Goal: Navigation & Orientation: Find specific page/section

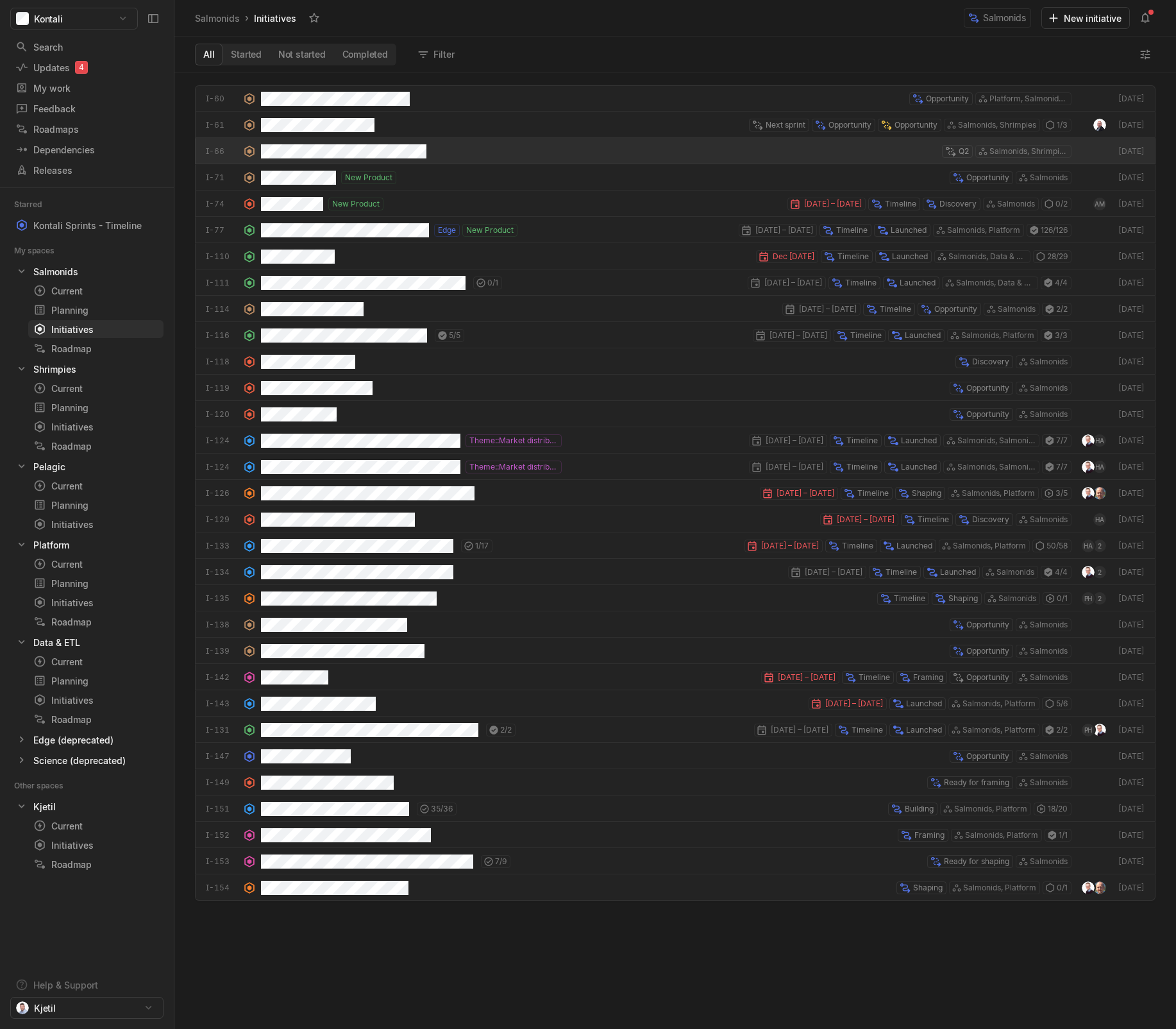
scroll to position [950, 995]
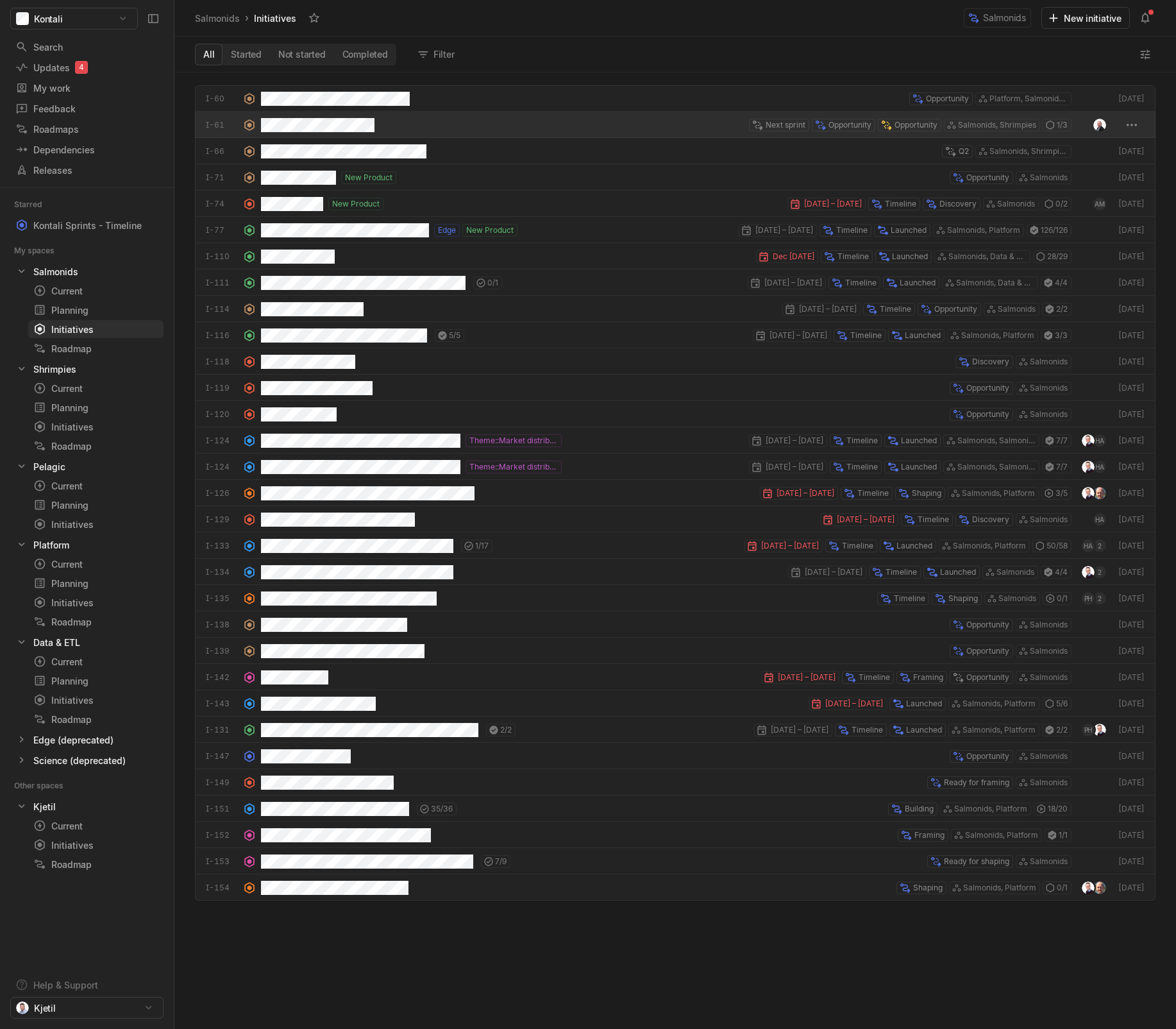
click at [380, 118] on div "Next sprint Opportunity Opportunity Salmonids, Shrimpies 1 / 3" at bounding box center [665, 125] width 810 height 26
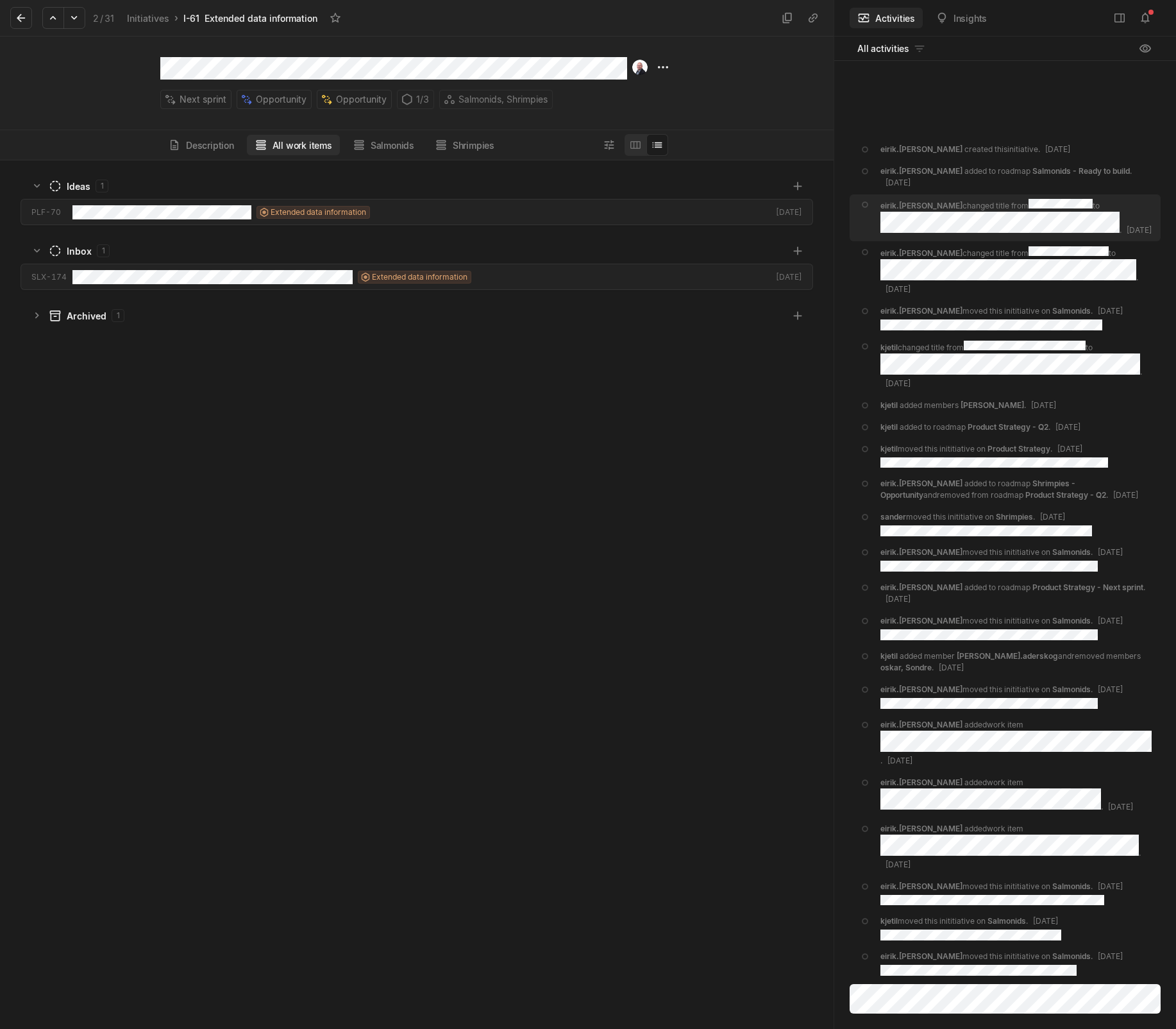
scroll to position [862, 827]
click at [225, 142] on button "Description" at bounding box center [201, 144] width 82 height 20
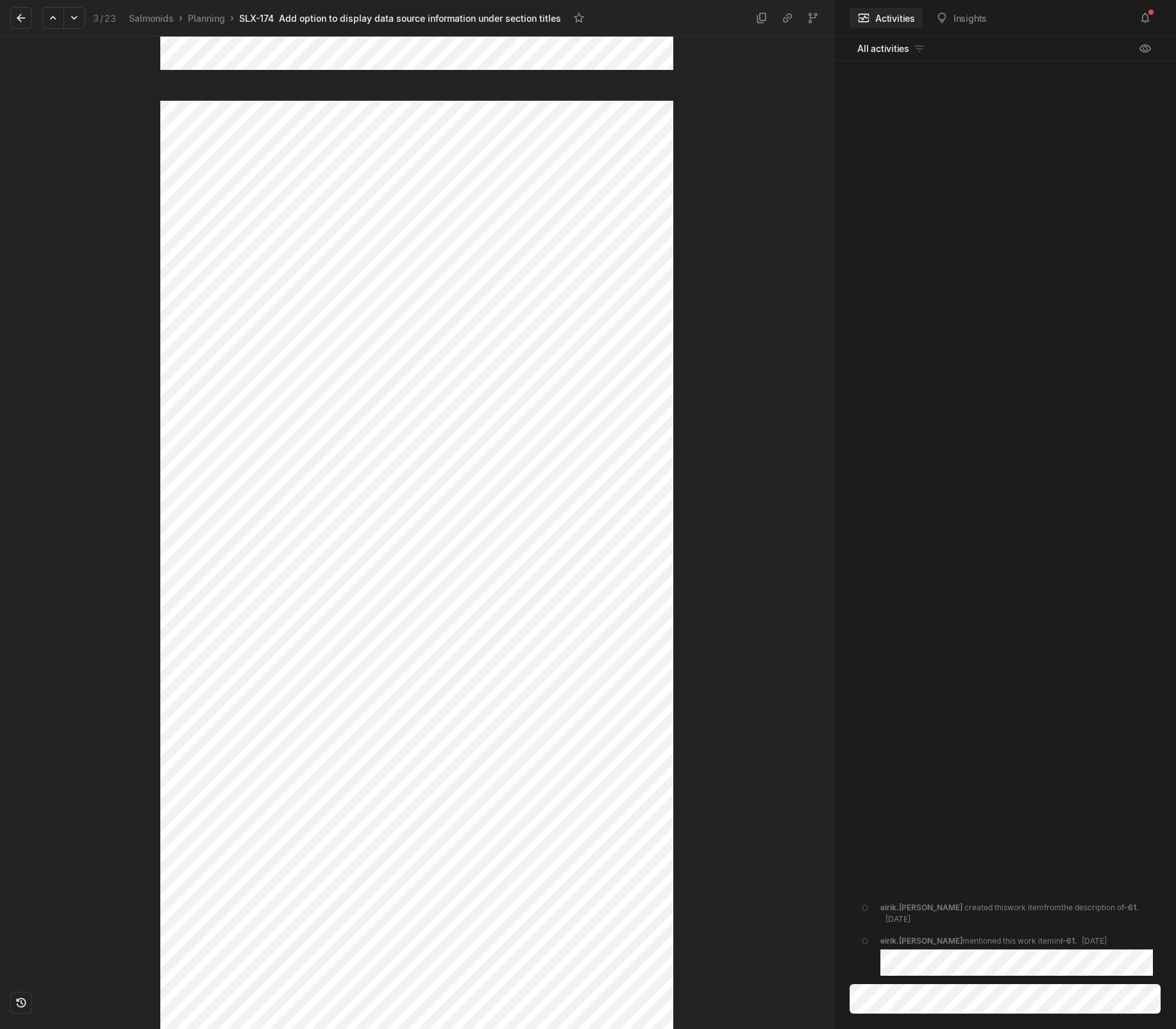
scroll to position [52, 0]
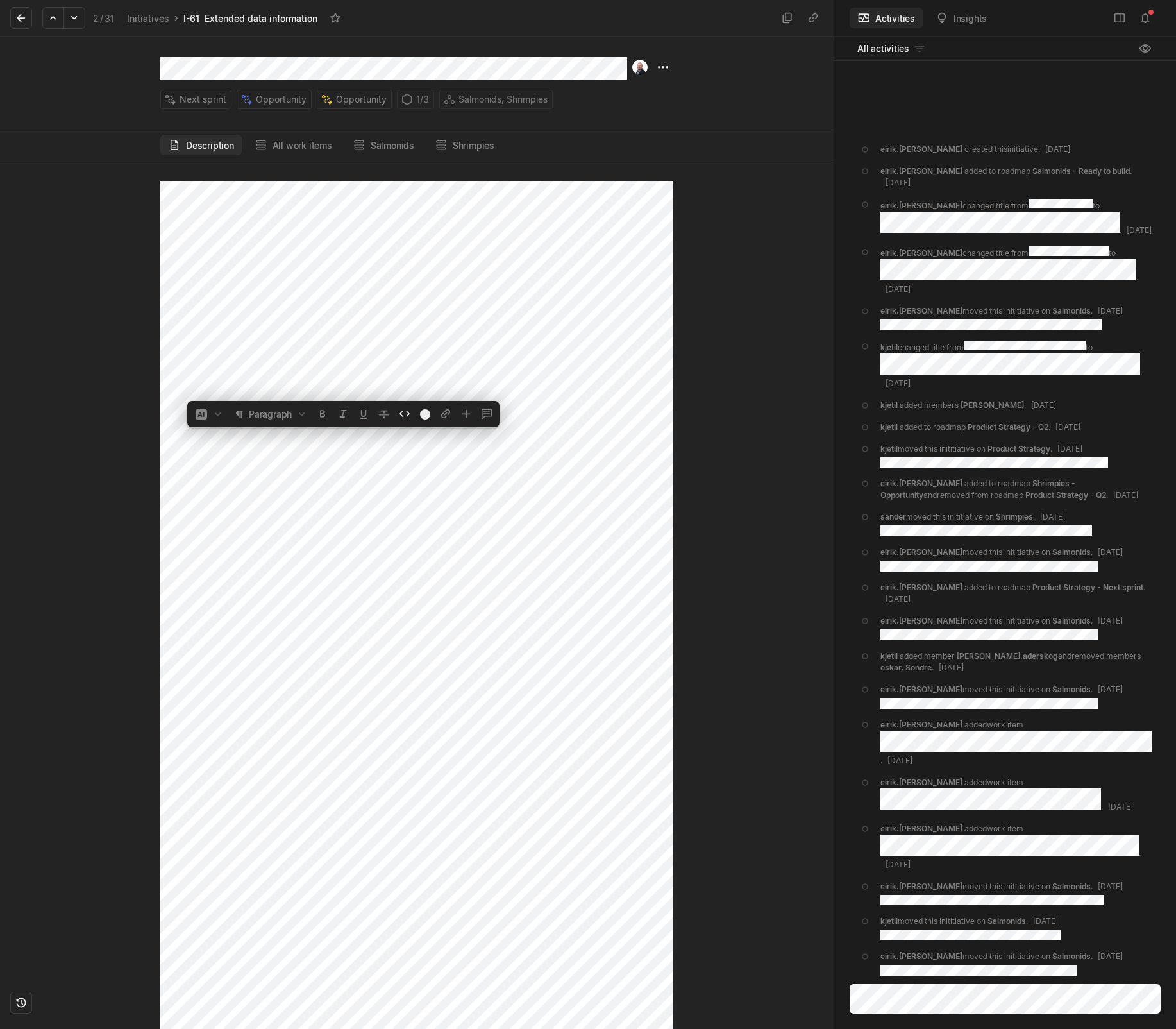
click at [674, 397] on div at bounding box center [417, 594] width 834 height 869
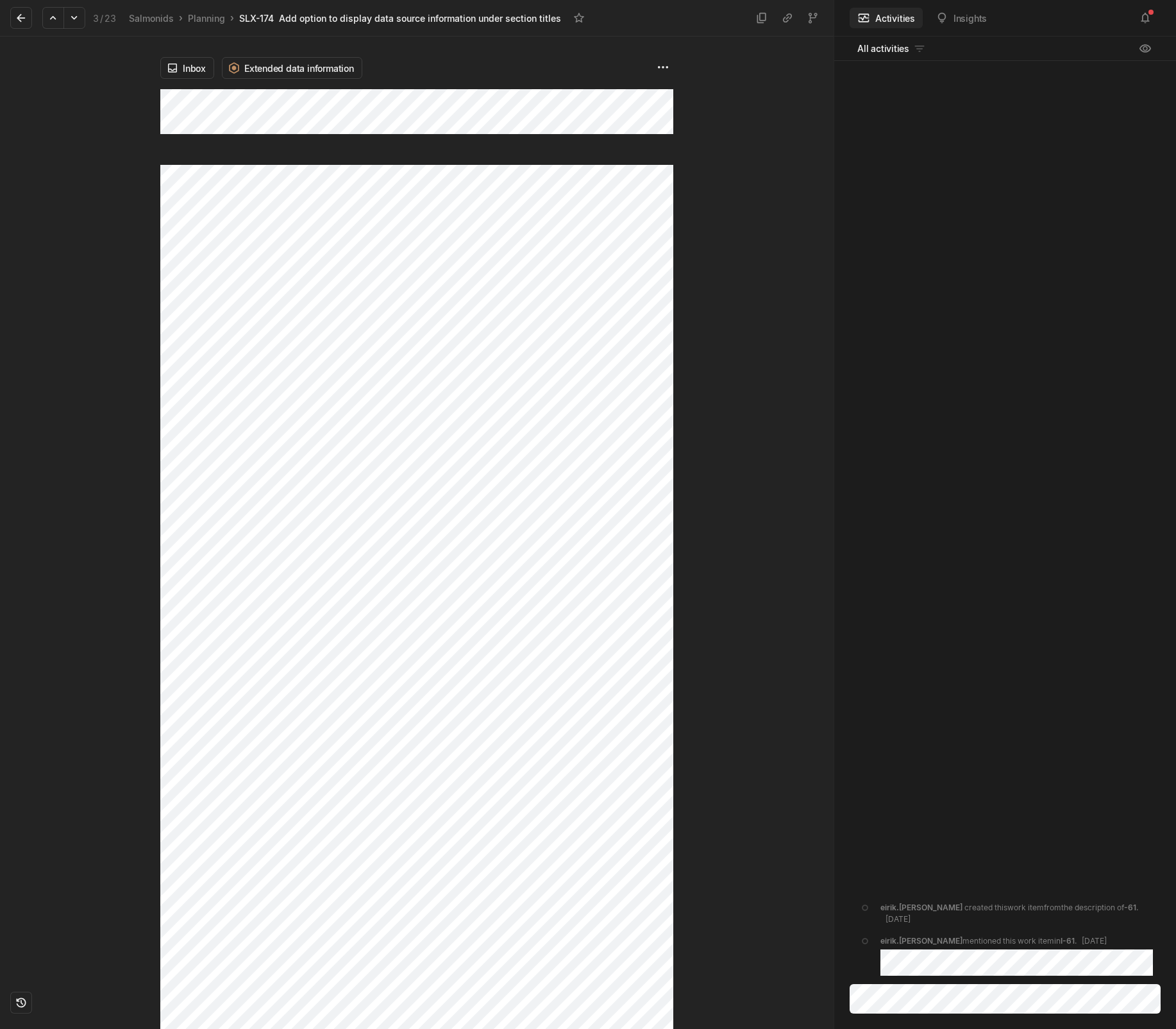
click at [428, 252] on div "Inbox Extended data information" at bounding box center [417, 532] width 513 height 992
click at [113, 94] on div "Inbox Extended data information" at bounding box center [417, 532] width 834 height 992
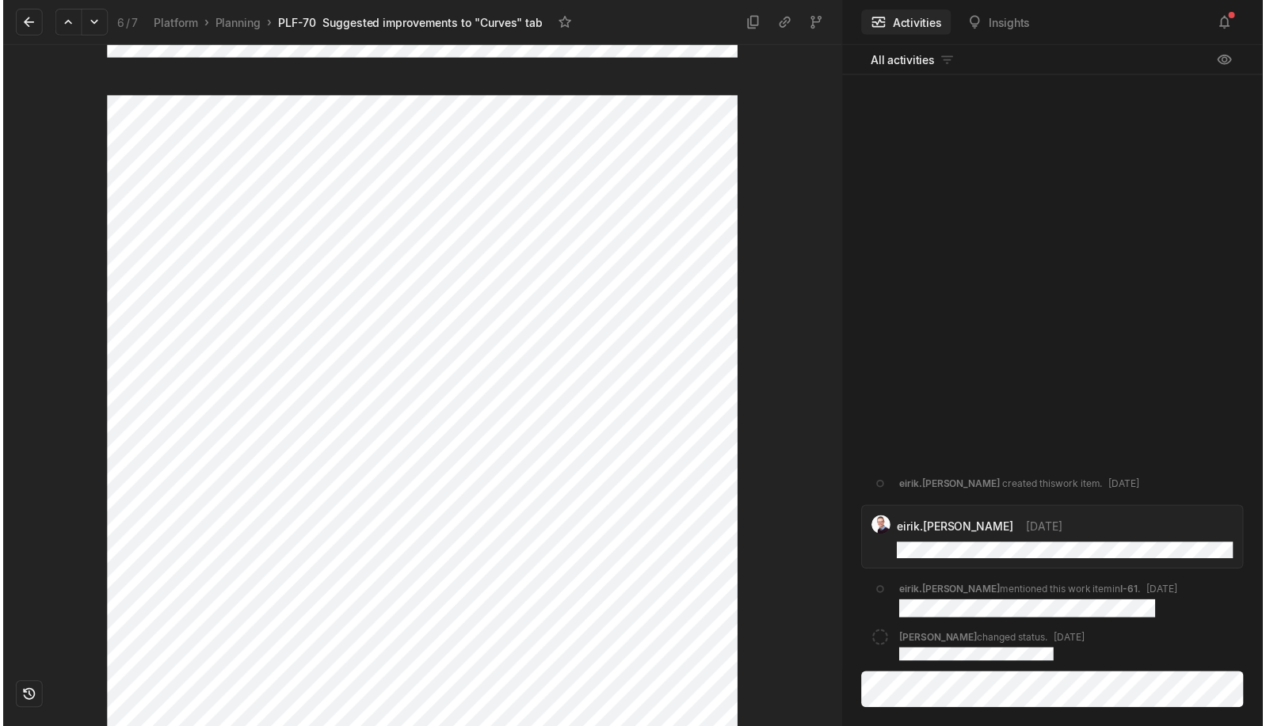
scroll to position [80, 0]
